Goal: Obtain resource: Download file/media

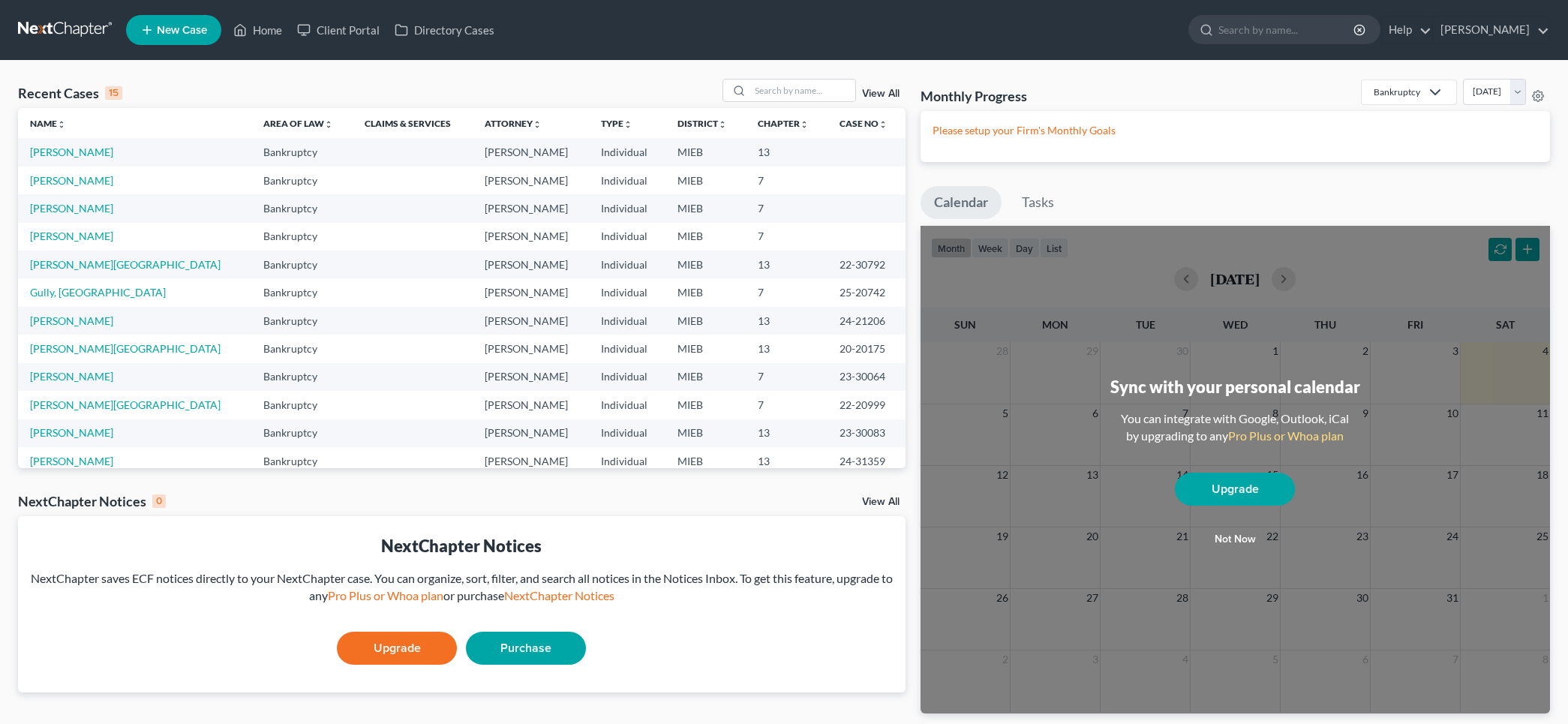
click at [1527, 250] on div "Sync with your personal calendar You can integrate with Google, Outlook, iCal b…" at bounding box center [1236, 469] width 629 height 488
click at [70, 150] on link "[PERSON_NAME]" at bounding box center [71, 151] width 83 height 13
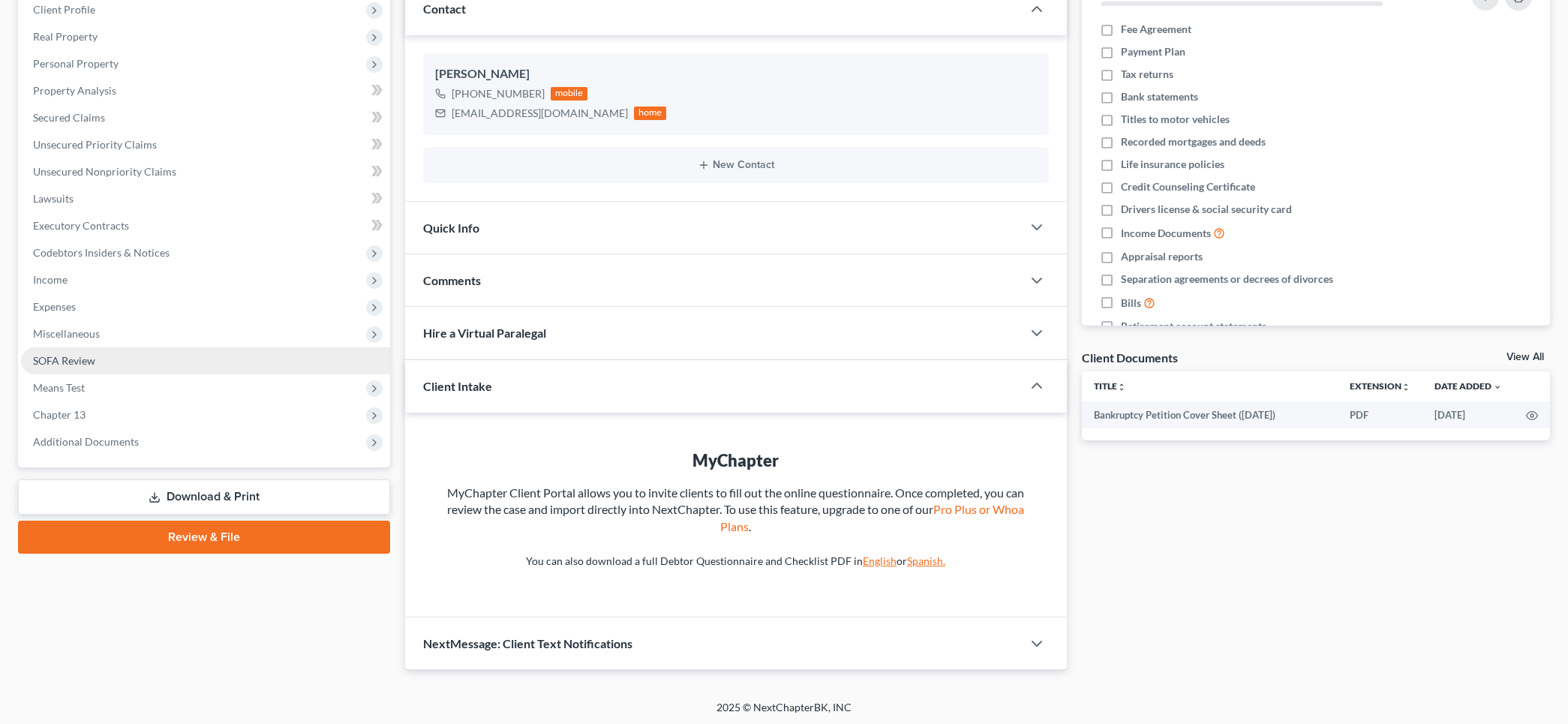
scroll to position [217, 0]
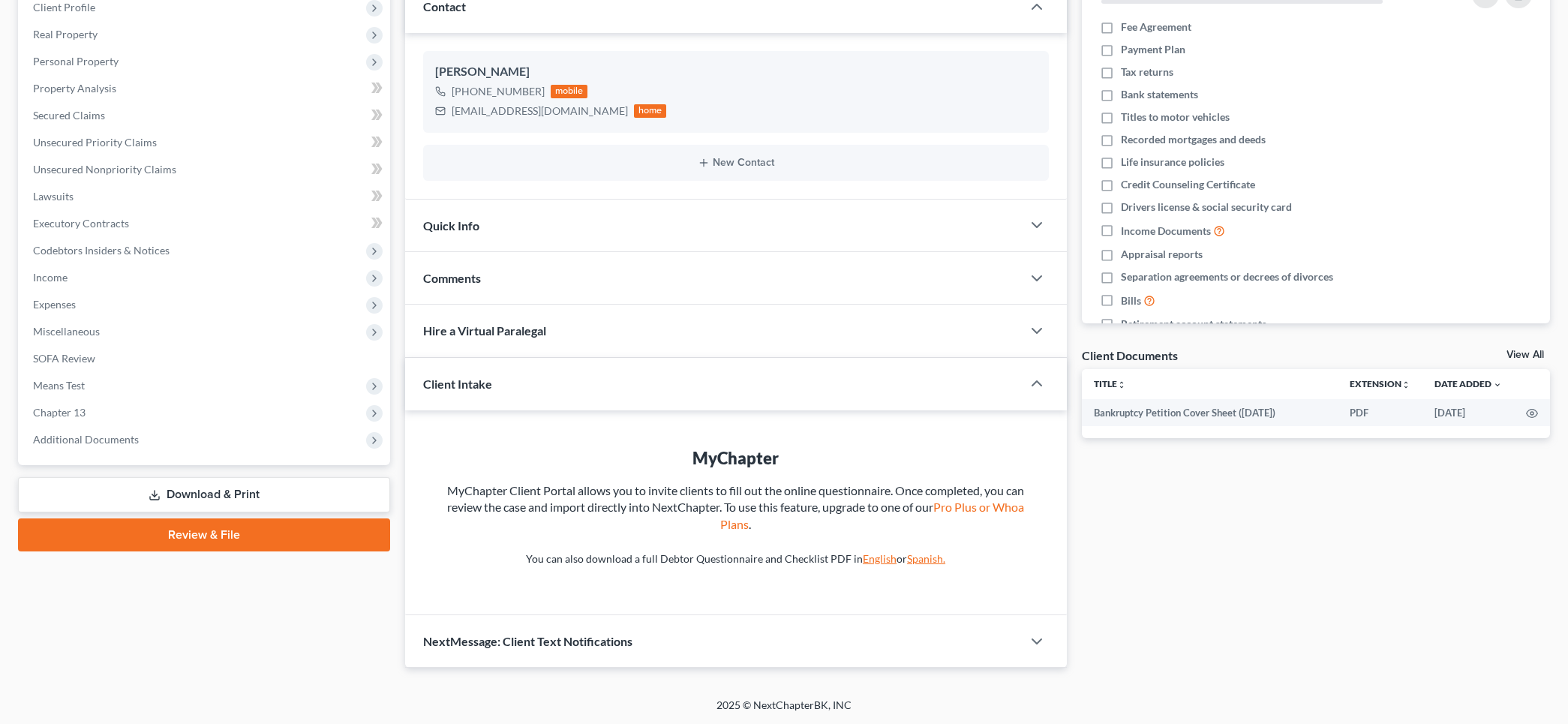
click at [204, 481] on link "Download & Print" at bounding box center [204, 495] width 372 height 36
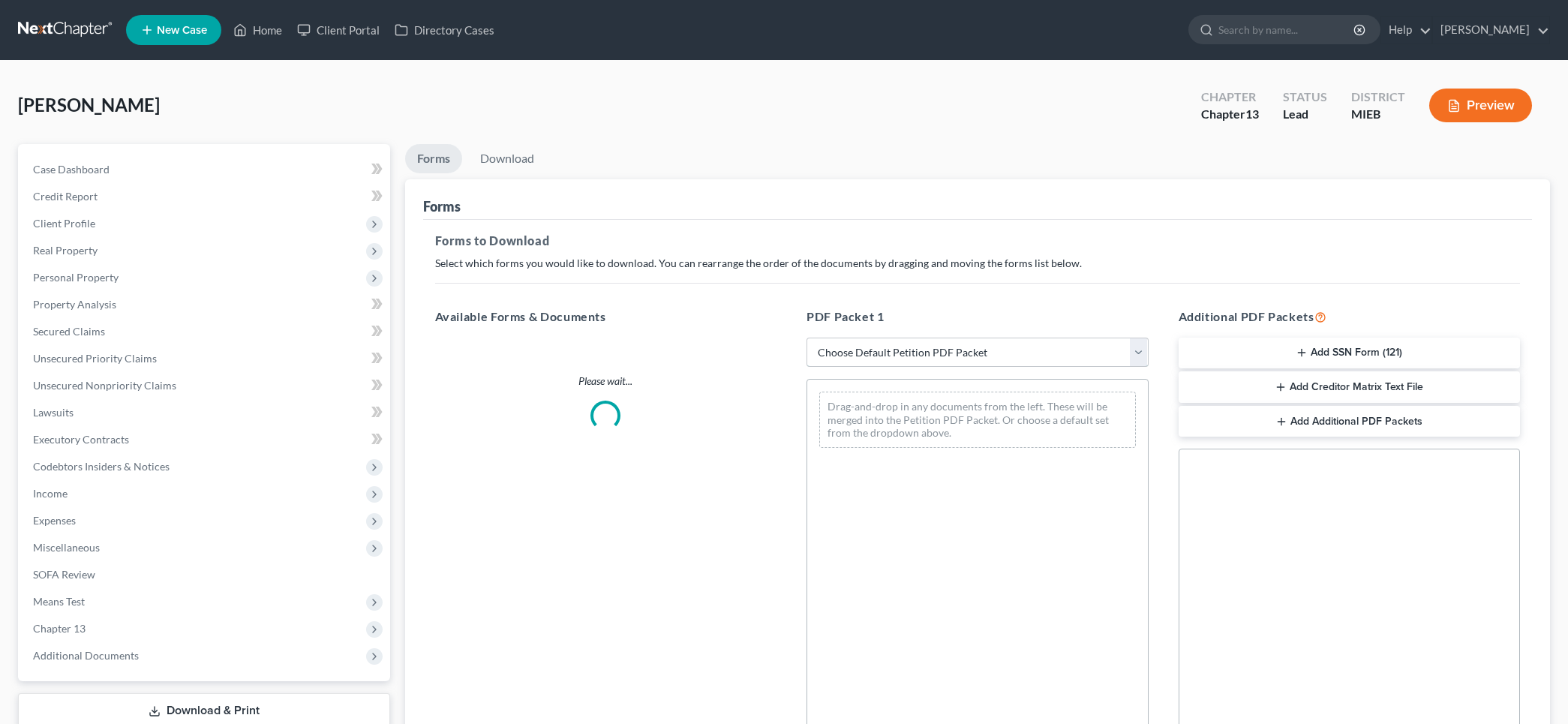
click at [988, 349] on select "Choose Default Petition PDF Packet Complete Bankruptcy Petition (all forms and …" at bounding box center [978, 352] width 343 height 30
click at [807, 337] on select "Choose Default Petition PDF Packet Complete Bankruptcy Petition (all forms and …" at bounding box center [978, 352] width 343 height 30
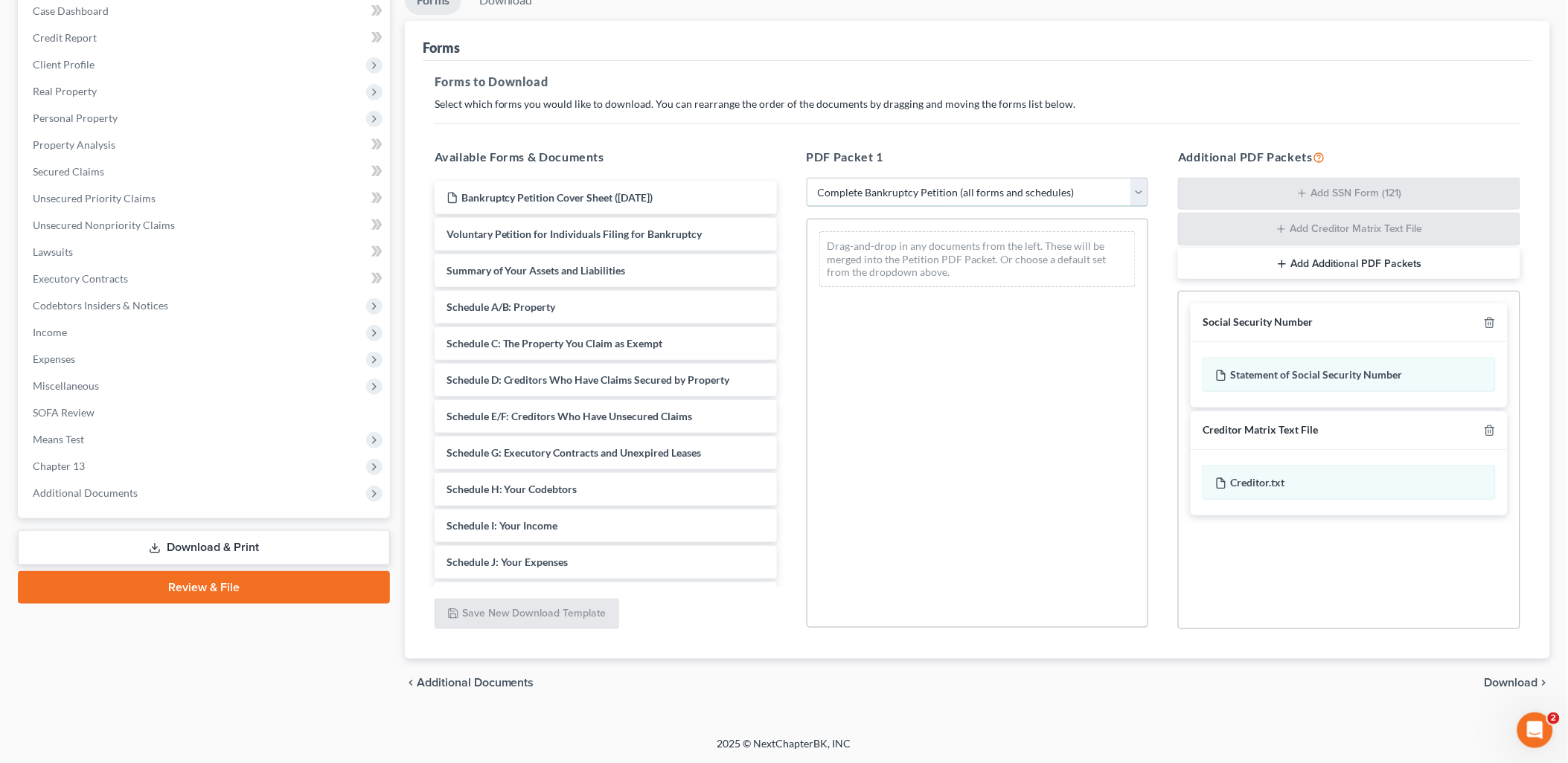
click at [1142, 189] on select "Choose Default Petition PDF Packet Complete Bankruptcy Petition (all forms and …" at bounding box center [978, 192] width 342 height 29
select select "7"
click at [807, 178] on select "Choose Default Petition PDF Packet Complete Bankruptcy Petition (all forms and …" at bounding box center [978, 192] width 342 height 29
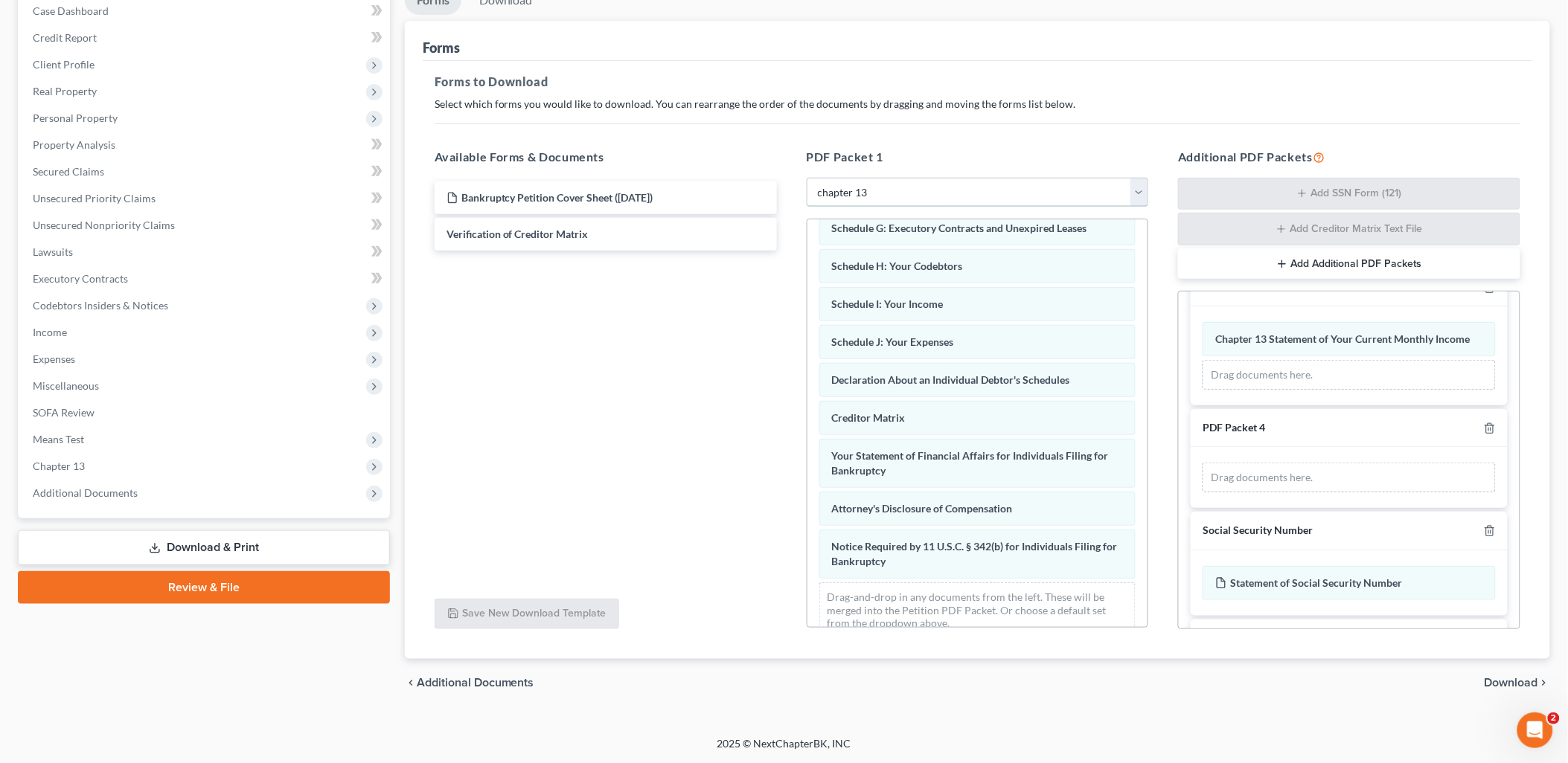
scroll to position [165, 0]
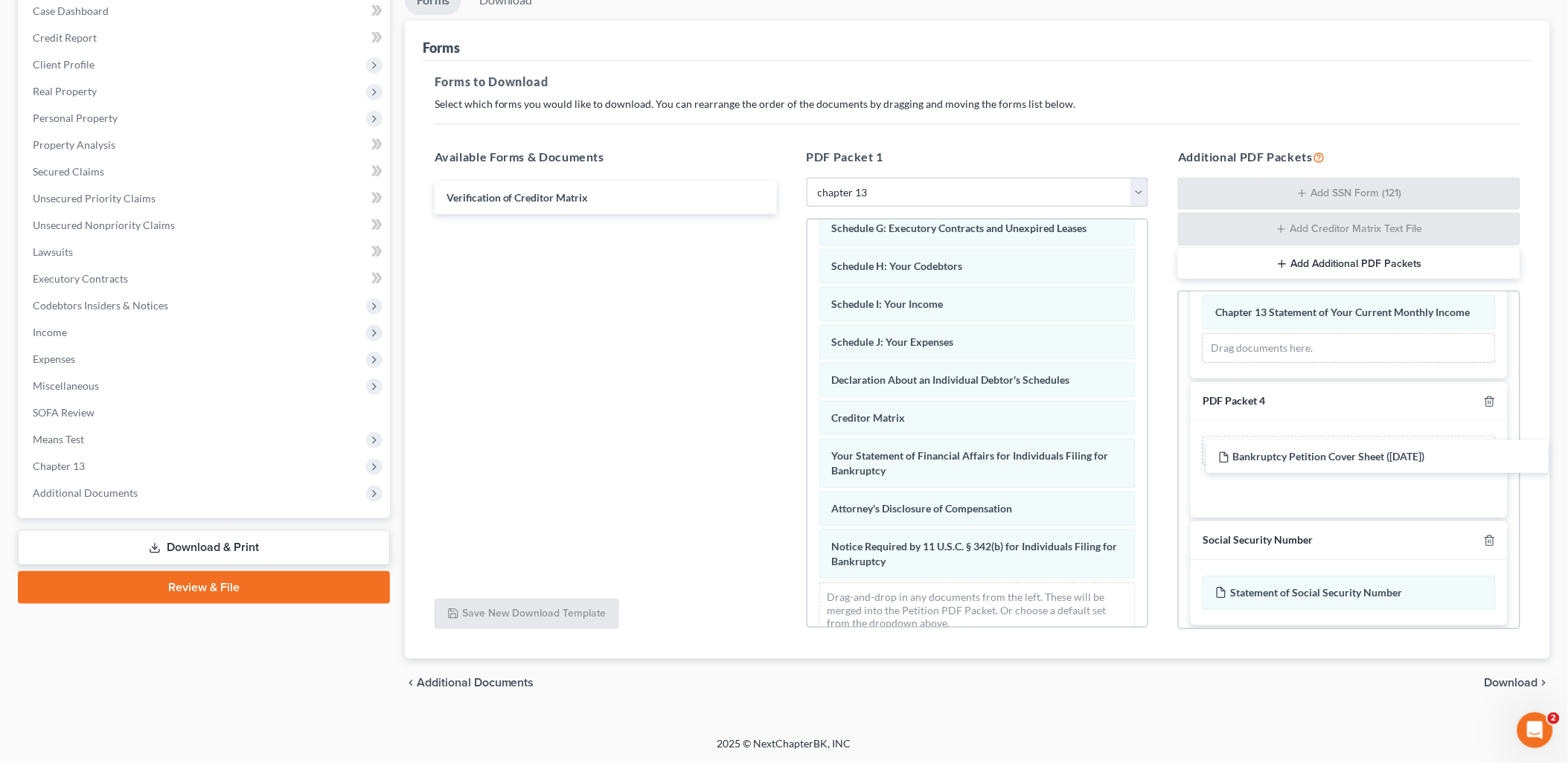
drag, startPoint x: 529, startPoint y: 188, endPoint x: 1297, endPoint y: 445, distance: 809.9
click at [789, 215] on div "Bankruptcy Petition Cover Sheet ([DATE]) Bankruptcy Petition Cover Sheet ([DATE…" at bounding box center [606, 197] width 367 height 33
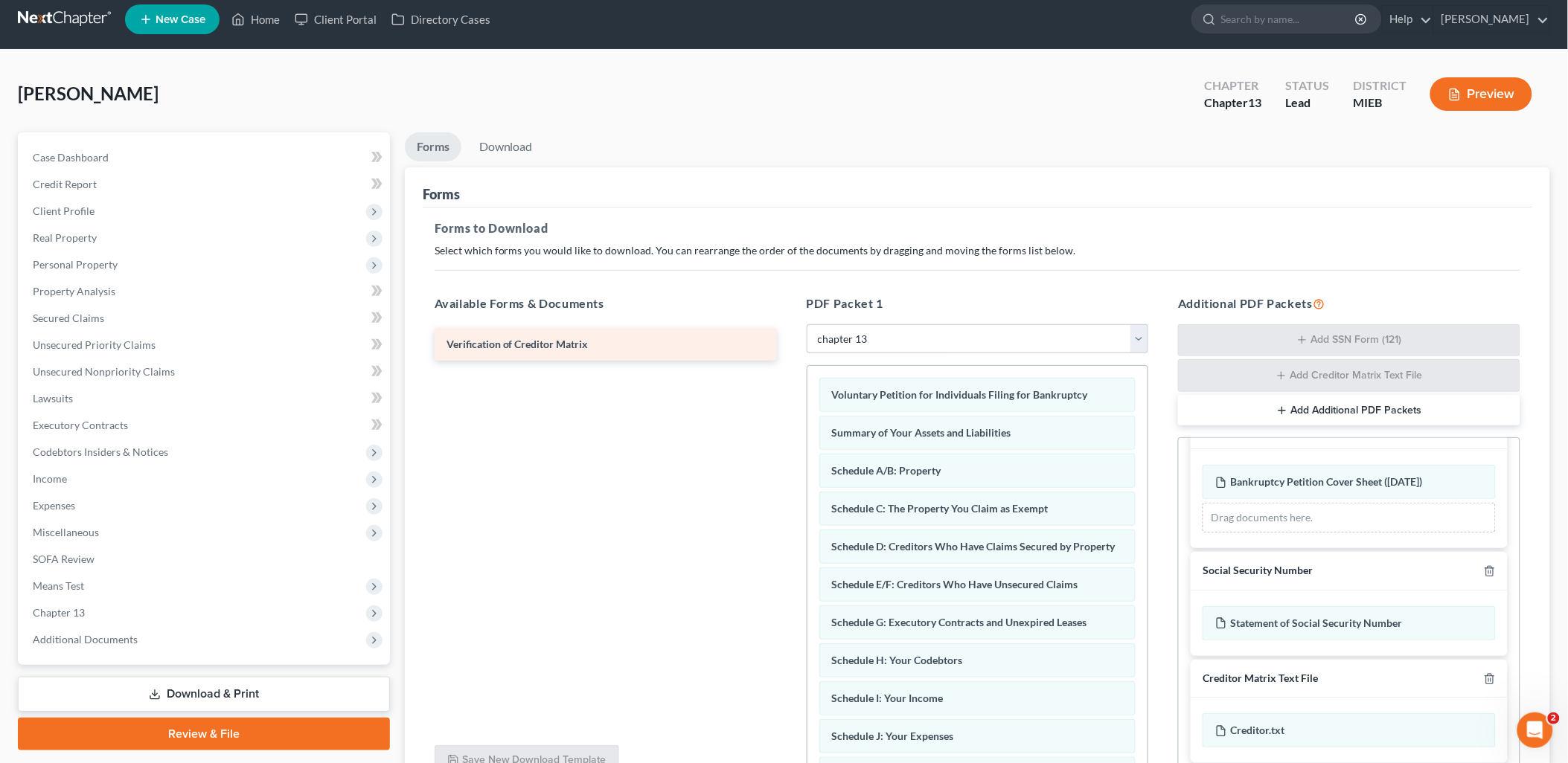
scroll to position [82, 0]
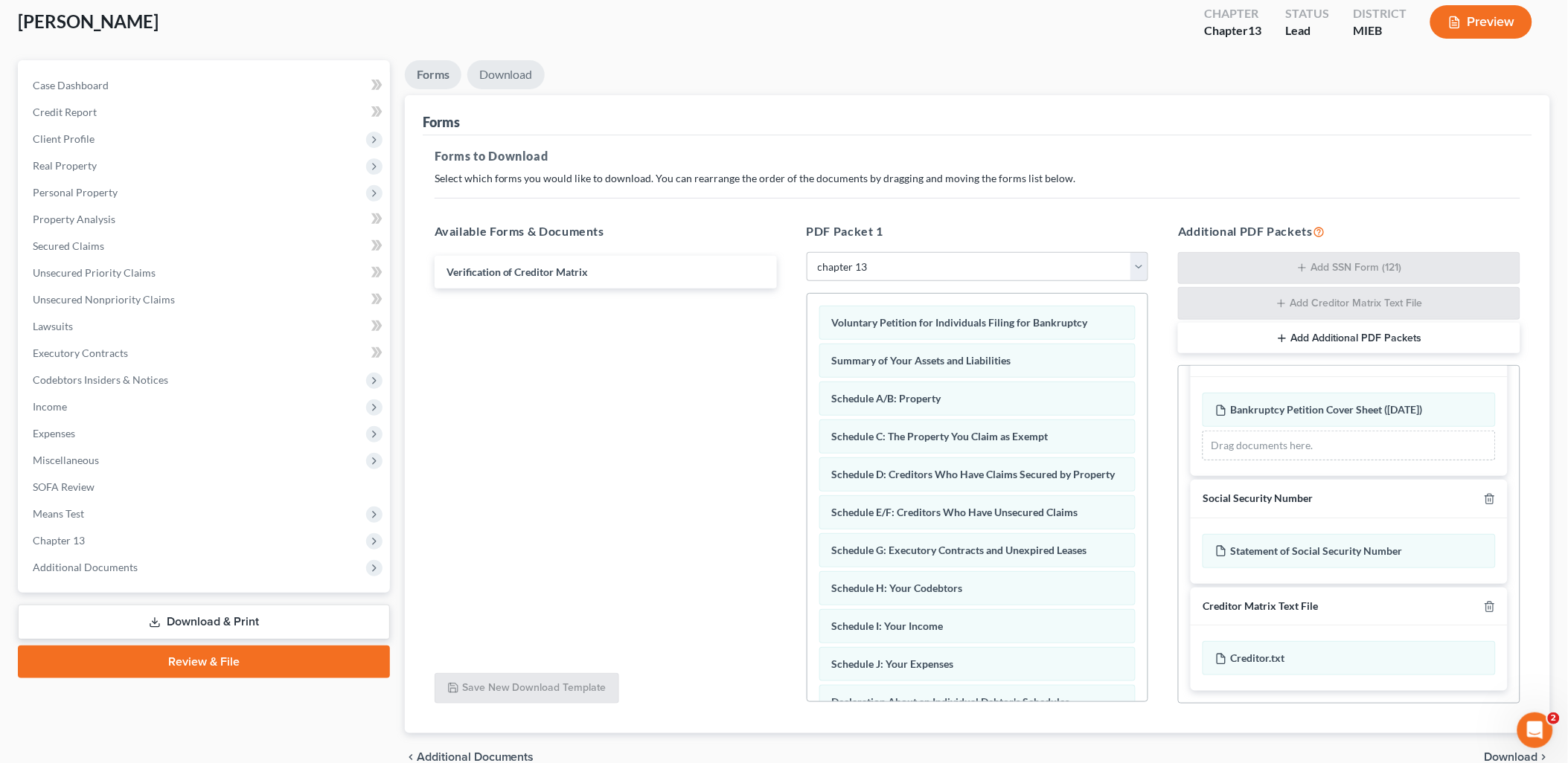
click at [512, 70] on link "Download" at bounding box center [506, 75] width 77 height 29
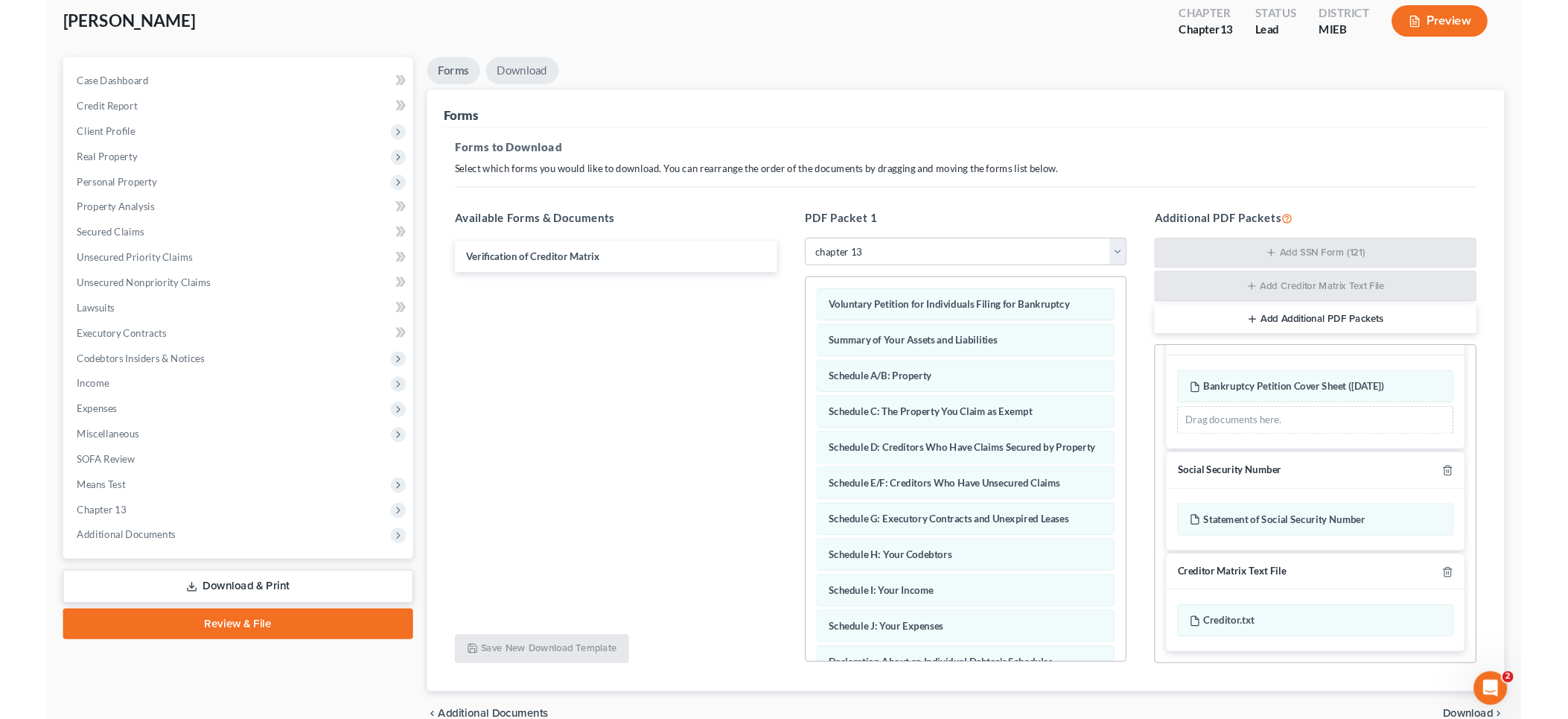
scroll to position [52, 0]
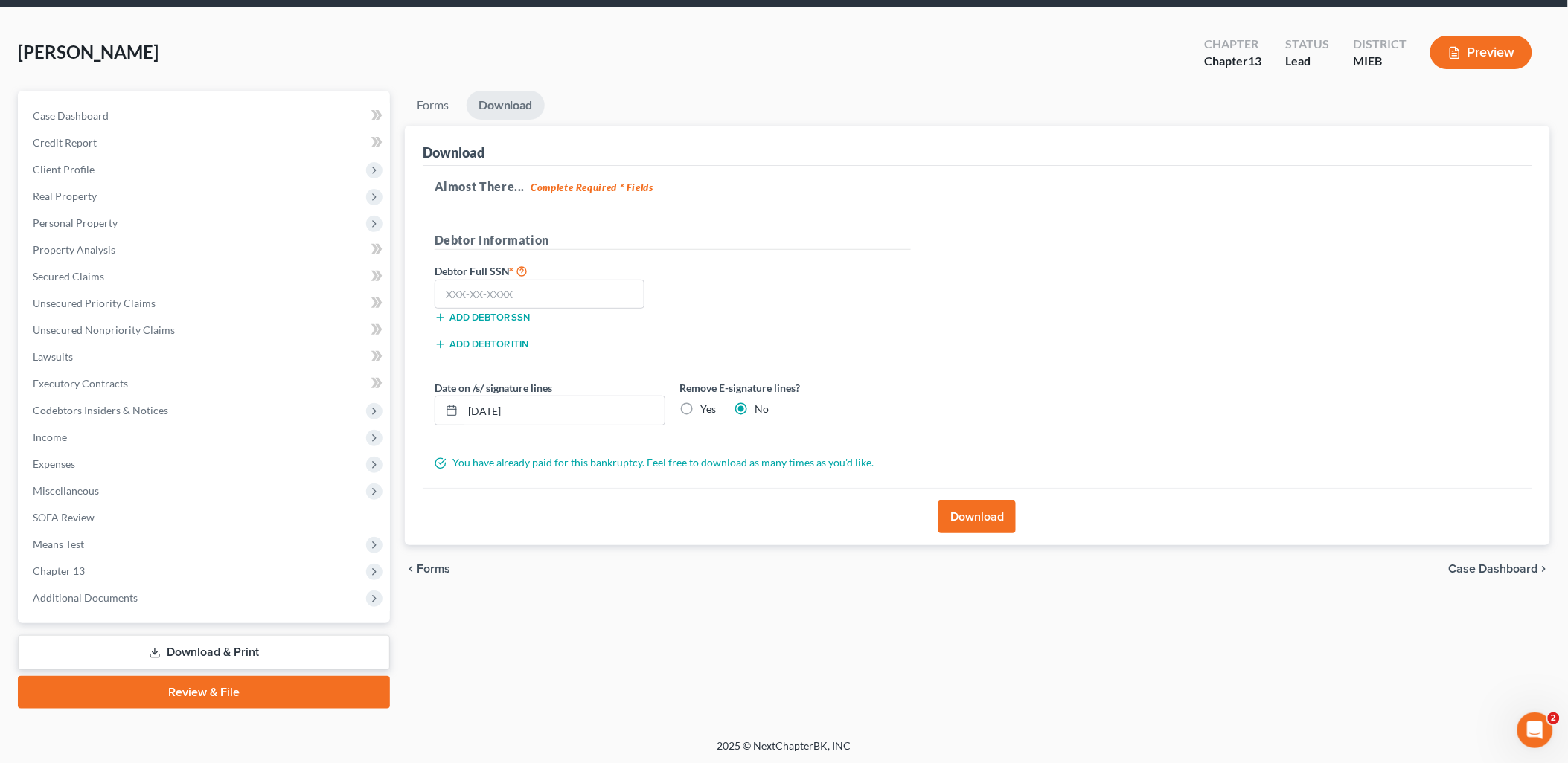
click at [988, 508] on button "Download" at bounding box center [977, 516] width 77 height 33
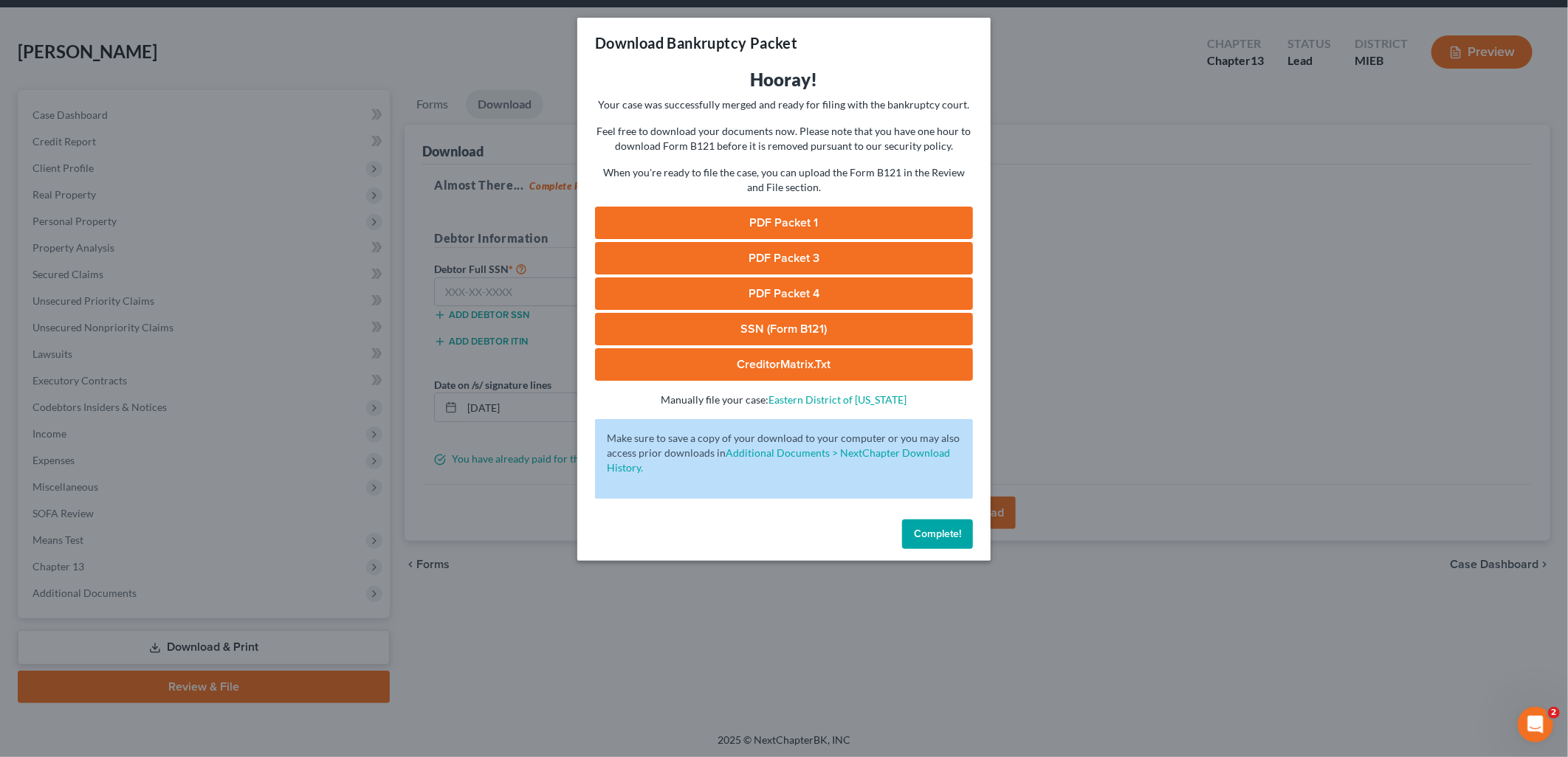
click at [800, 215] on link "PDF Packet 1" at bounding box center [784, 222] width 378 height 32
click at [791, 246] on link "PDF Packet 3" at bounding box center [784, 258] width 378 height 32
click at [787, 282] on link "PDF Packet 4" at bounding box center [784, 294] width 378 height 32
click at [768, 319] on link "SSN (Form B121)" at bounding box center [784, 329] width 378 height 32
click at [763, 359] on link "CreditorMatrix.txt" at bounding box center [784, 364] width 378 height 32
